Goal: Book appointment/travel/reservation

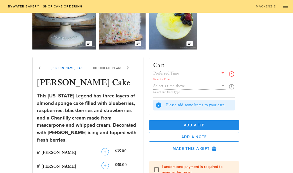
scroll to position [53, 0]
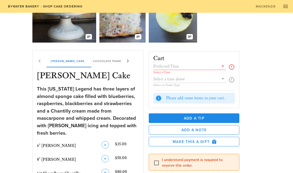
click at [191, 65] on input "text" at bounding box center [185, 66] width 65 height 7
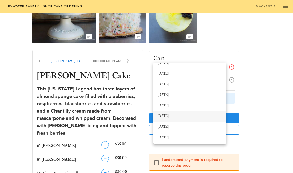
scroll to position [27, 0]
click at [176, 115] on div "[DATE]" at bounding box center [190, 118] width 64 height 9
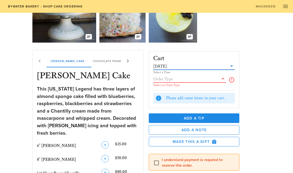
click at [184, 80] on input "text" at bounding box center [185, 78] width 65 height 7
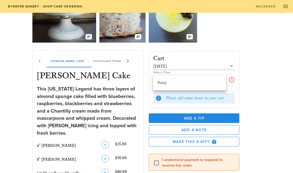
click at [184, 80] on div "Pickup" at bounding box center [190, 83] width 64 height 9
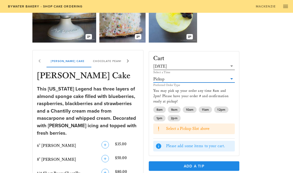
click at [182, 66] on input "text" at bounding box center [198, 66] width 60 height 7
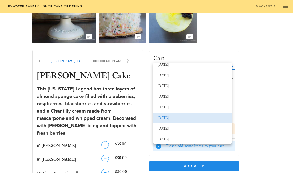
click at [251, 86] on div "Cart [DATE] Select a Time Pickup Preferred Order Type You may pick up your orde…" at bounding box center [204, 125] width 116 height 157
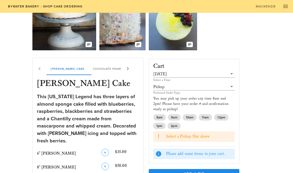
scroll to position [53, 0]
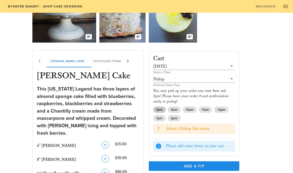
click at [163, 109] on span "8am" at bounding box center [160, 109] width 6 height 6
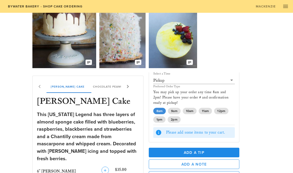
scroll to position [0, 0]
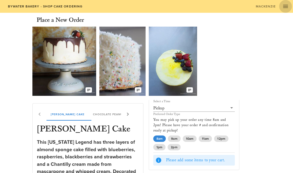
click at [285, 7] on icon "button" at bounding box center [285, 6] width 6 height 6
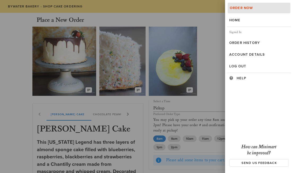
click at [219, 40] on div at bounding box center [146, 86] width 293 height 173
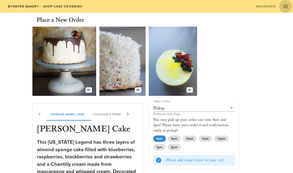
click at [284, 5] on icon "button" at bounding box center [285, 6] width 6 height 6
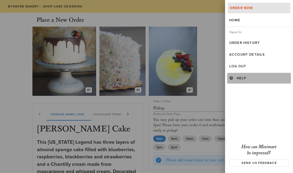
click at [240, 76] on div "Help" at bounding box center [263, 78] width 52 height 4
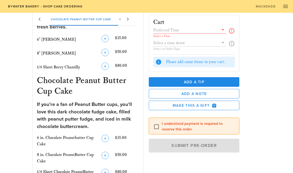
scroll to position [159, 0]
